Goal: Find specific page/section: Find specific page/section

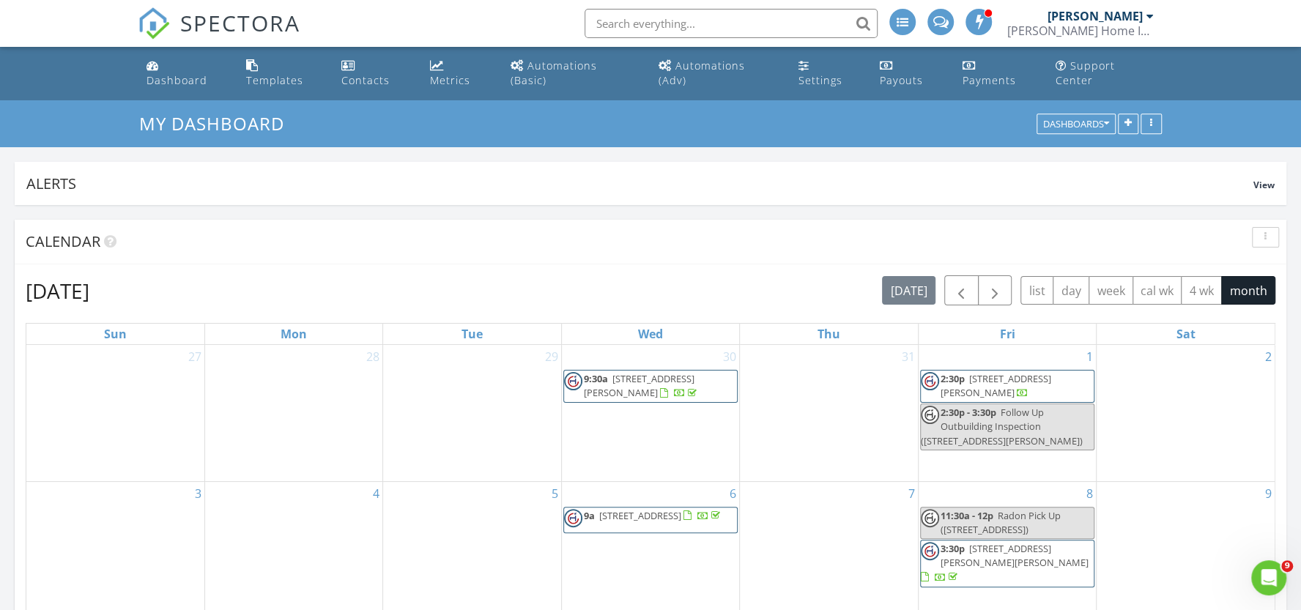
scroll to position [1688, 1326]
click at [680, 23] on input "text" at bounding box center [730, 23] width 293 height 29
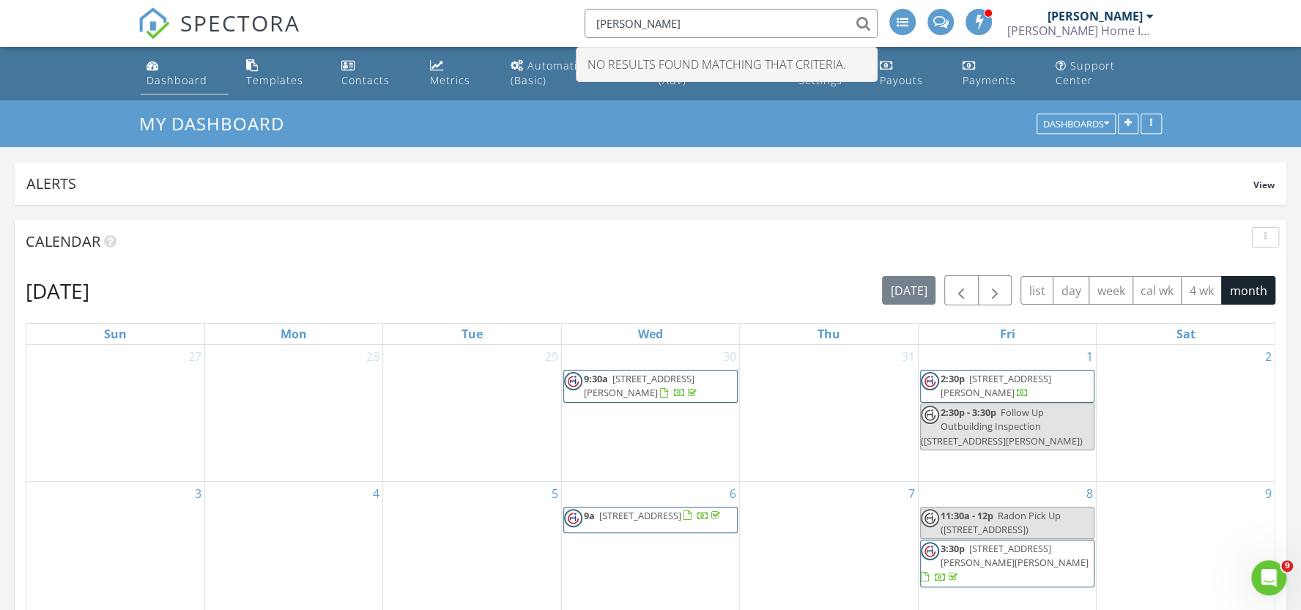
type input "victor"
click at [195, 73] on div "Dashboard" at bounding box center [176, 80] width 61 height 14
